Goal: Navigation & Orientation: Find specific page/section

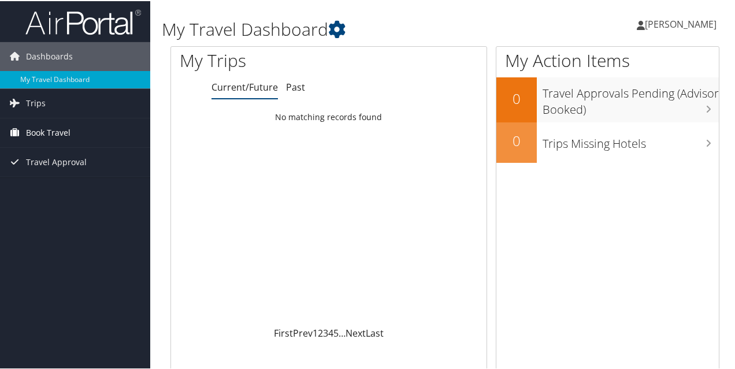
click at [50, 129] on span "Book Travel" at bounding box center [48, 131] width 44 height 29
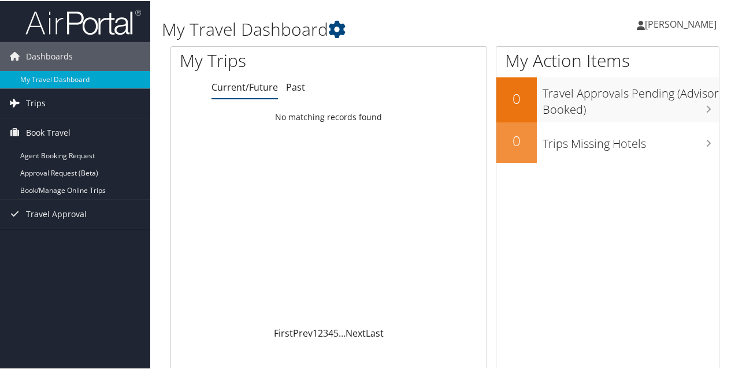
click at [34, 94] on span "Trips" at bounding box center [36, 102] width 20 height 29
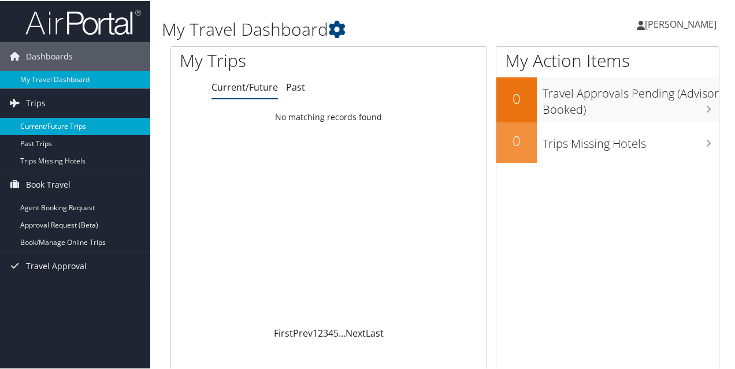
click at [39, 123] on link "Current/Future Trips" at bounding box center [75, 125] width 150 height 17
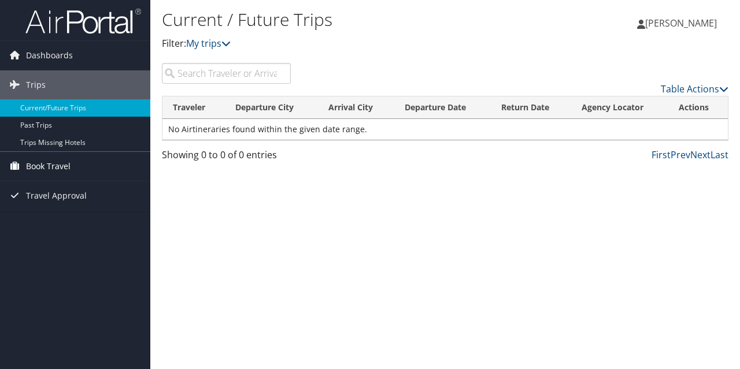
click at [58, 164] on span "Book Travel" at bounding box center [48, 166] width 44 height 29
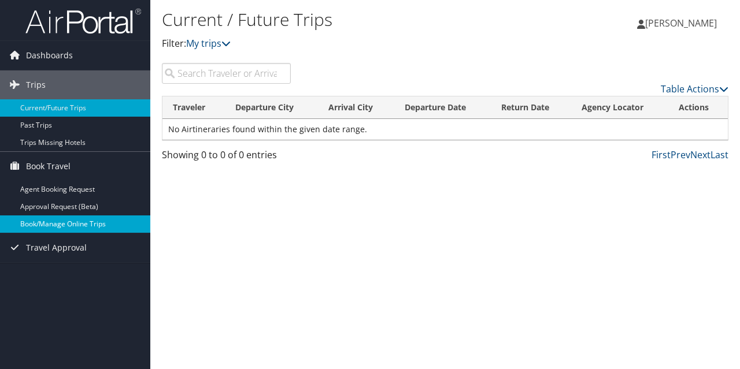
click at [77, 227] on link "Book/Manage Online Trips" at bounding box center [75, 224] width 150 height 17
